Goal: Task Accomplishment & Management: Use online tool/utility

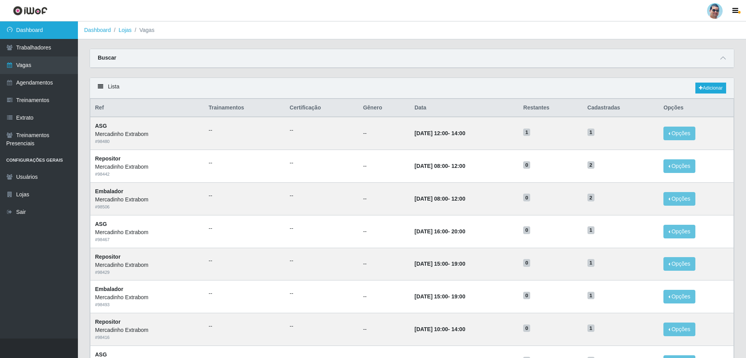
click at [42, 27] on link "Dashboard" at bounding box center [39, 30] width 78 height 18
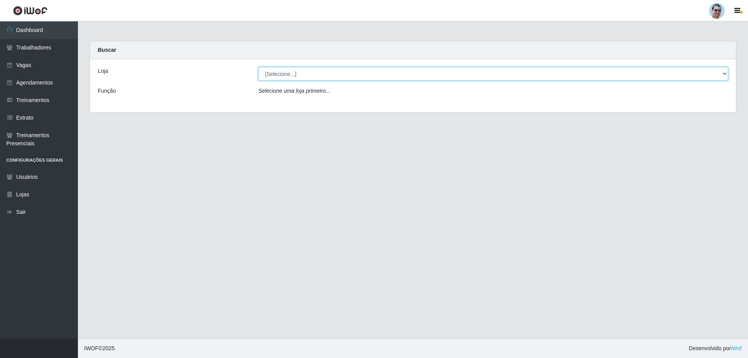
click at [292, 75] on select "[Selecione...] Mercadinho Extrabom" at bounding box center [493, 74] width 470 height 14
select select "175"
click at [258, 67] on select "[Selecione...] Mercadinho Extrabom" at bounding box center [493, 74] width 470 height 14
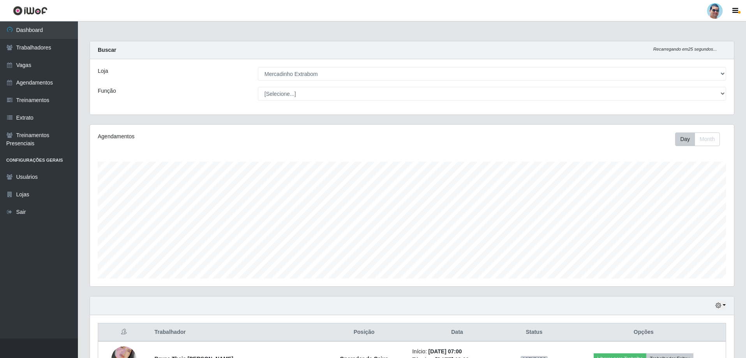
scroll to position [7, 0]
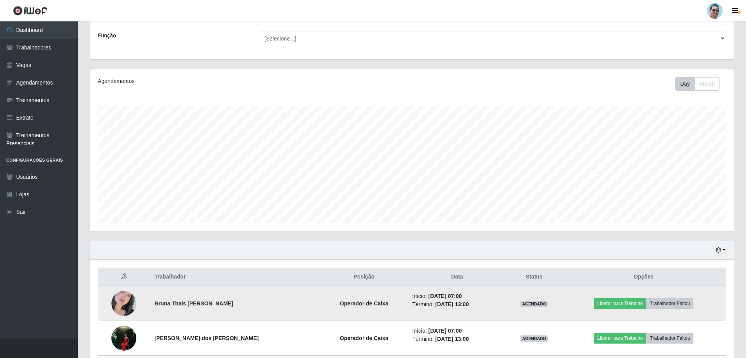
drag, startPoint x: 297, startPoint y: 302, endPoint x: 299, endPoint y: 326, distance: 24.2
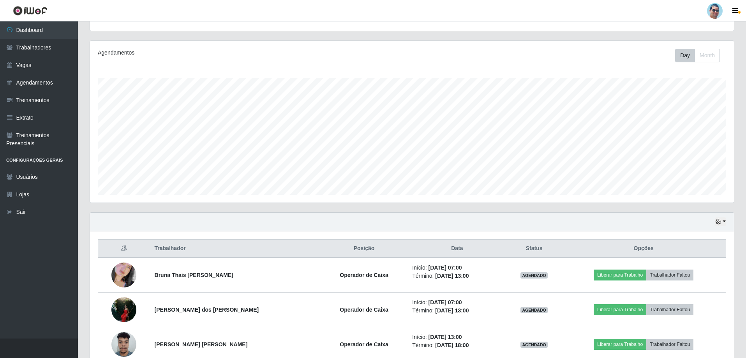
scroll to position [85, 0]
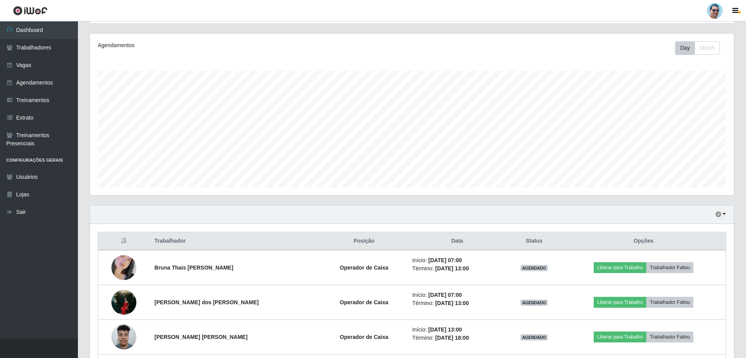
drag, startPoint x: 164, startPoint y: 200, endPoint x: 173, endPoint y: 192, distance: 12.4
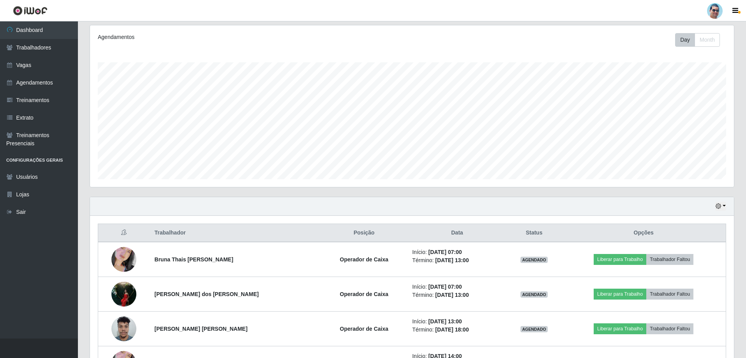
scroll to position [229, 0]
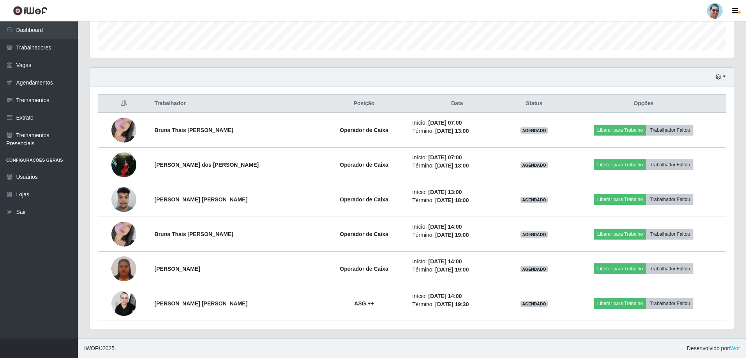
drag, startPoint x: 175, startPoint y: 189, endPoint x: 146, endPoint y: 358, distance: 171.8
drag, startPoint x: 142, startPoint y: 352, endPoint x: 601, endPoint y: 191, distance: 486.0
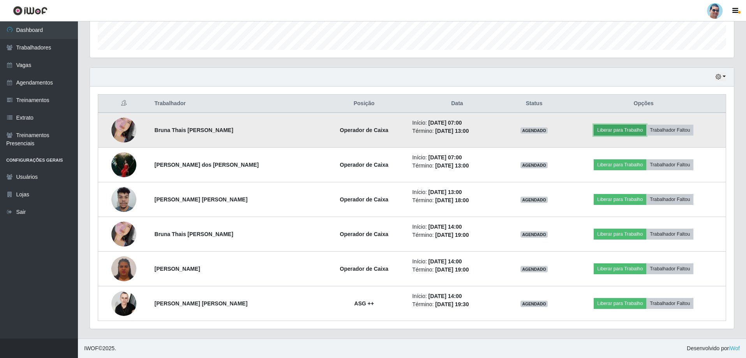
click at [629, 130] on button "Liberar para Trabalho" at bounding box center [620, 130] width 53 height 11
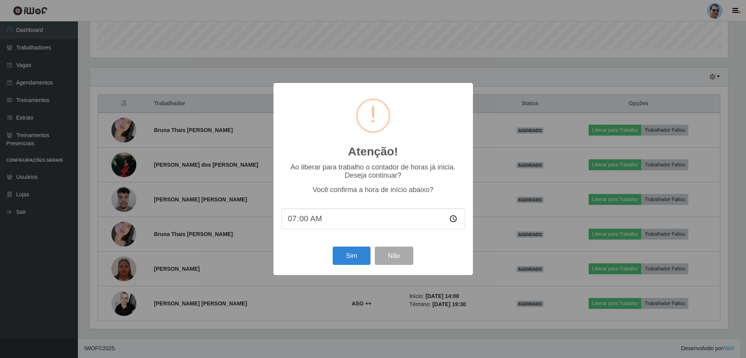
scroll to position [162, 640]
click at [347, 262] on button "Sim" at bounding box center [352, 256] width 38 height 18
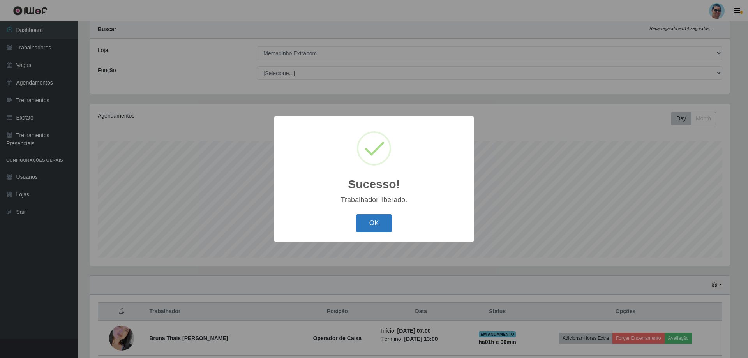
click at [376, 219] on button "OK" at bounding box center [374, 223] width 36 height 18
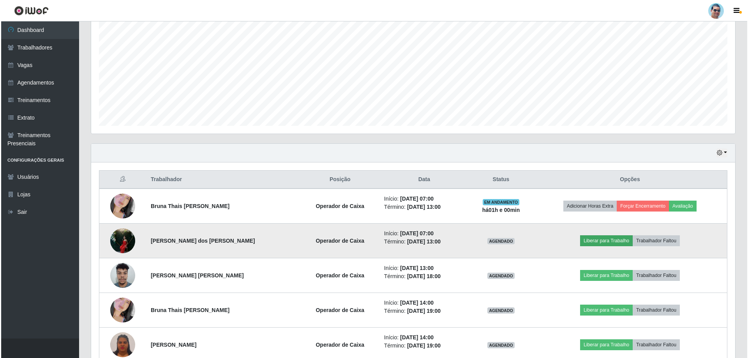
scroll to position [154, 0]
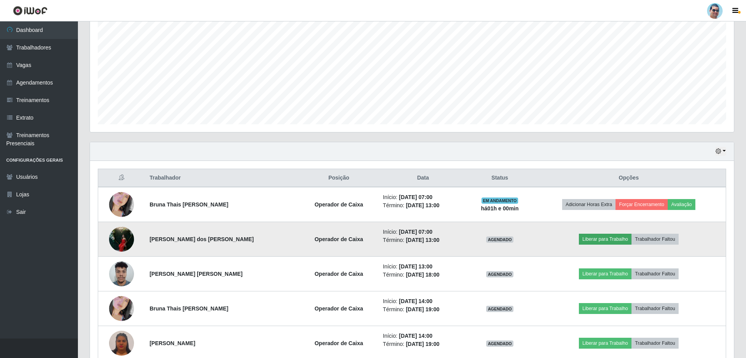
drag, startPoint x: 341, startPoint y: 235, endPoint x: 605, endPoint y: 238, distance: 264.5
click at [592, 243] on button "Liberar para Trabalho" at bounding box center [605, 239] width 53 height 11
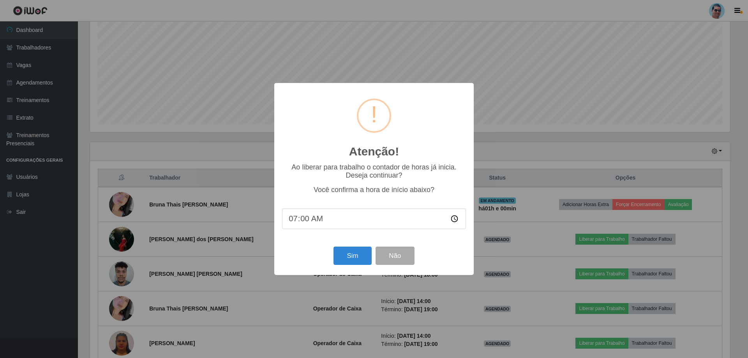
drag, startPoint x: 508, startPoint y: 233, endPoint x: 433, endPoint y: 249, distance: 77.2
click at [346, 257] on button "Sim" at bounding box center [352, 256] width 38 height 18
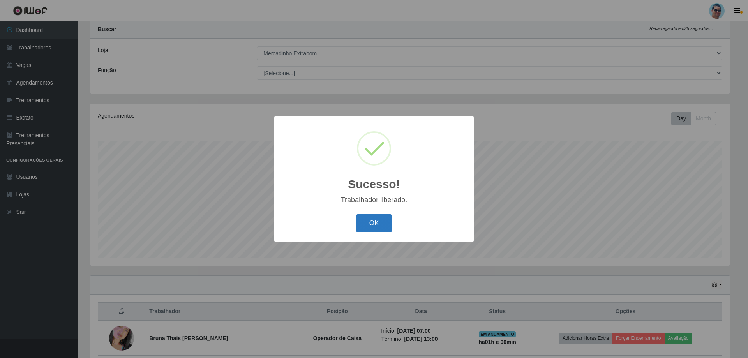
click at [383, 224] on button "OK" at bounding box center [374, 223] width 36 height 18
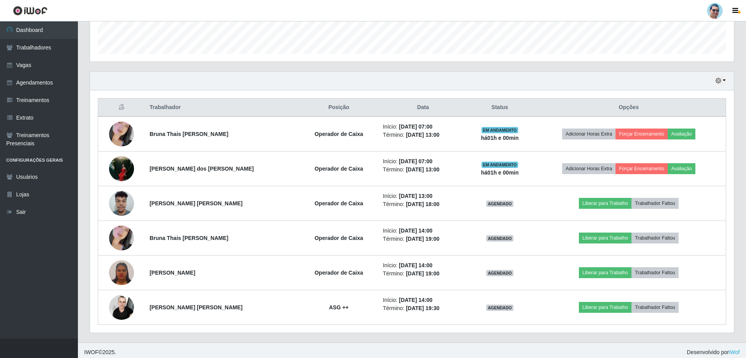
scroll to position [229, 0]
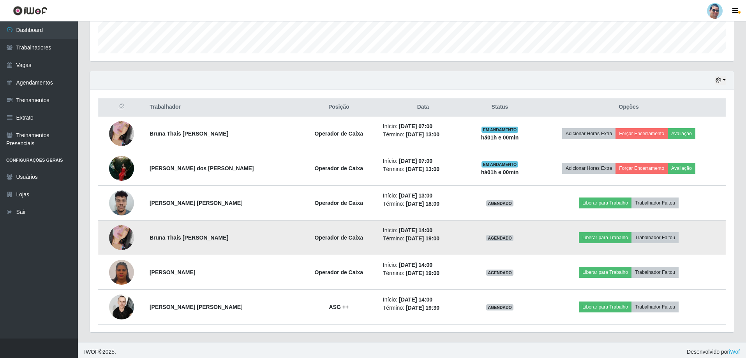
drag, startPoint x: 347, startPoint y: 278, endPoint x: 276, endPoint y: 252, distance: 75.4
